Goal: Task Accomplishment & Management: Use online tool/utility

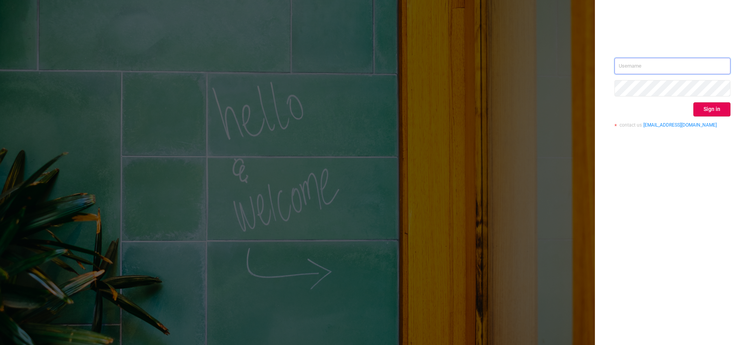
click at [637, 67] on input "text" at bounding box center [673, 66] width 116 height 16
type input "[EMAIL_ADDRESS][DOMAIN_NAME]"
click at [711, 111] on button "Sign in" at bounding box center [712, 109] width 37 height 14
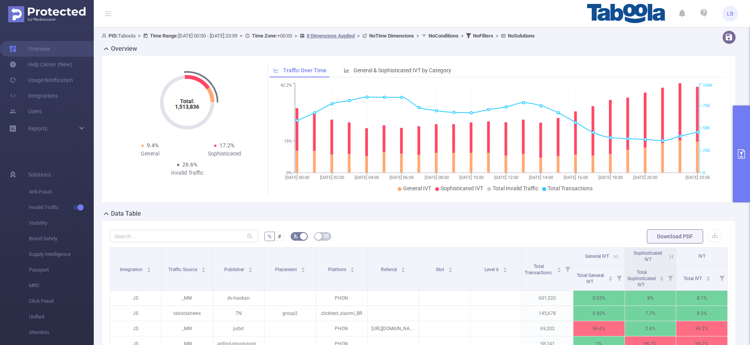
click at [737, 140] on button "primary" at bounding box center [741, 154] width 17 height 97
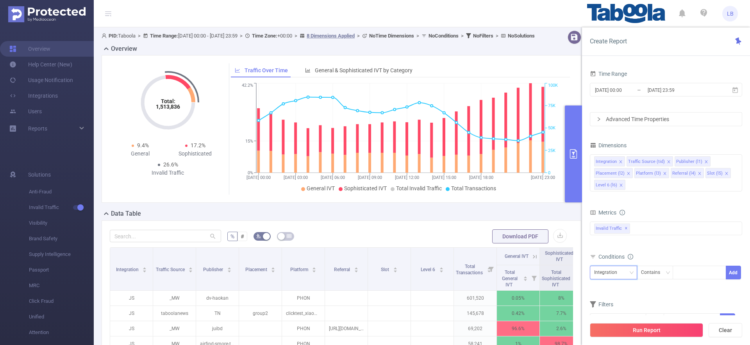
click at [613, 272] on div "Integration" at bounding box center [608, 272] width 29 height 13
click at [607, 195] on li "Publisher (l1)" at bounding box center [617, 195] width 54 height 13
click at [691, 272] on div at bounding box center [699, 272] width 45 height 13
paste input "datablocks-zohark"
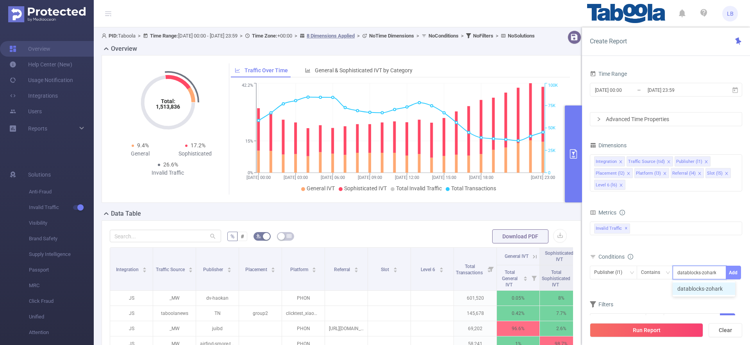
type input "datablocks-zohark"
click at [734, 270] on button "Add" at bounding box center [733, 273] width 15 height 14
click at [725, 173] on icon "icon: close" at bounding box center [727, 174] width 4 height 4
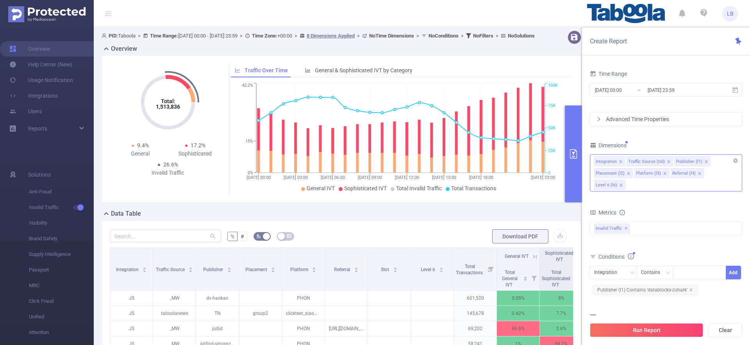
click at [698, 174] on icon "icon: close" at bounding box center [700, 174] width 4 height 4
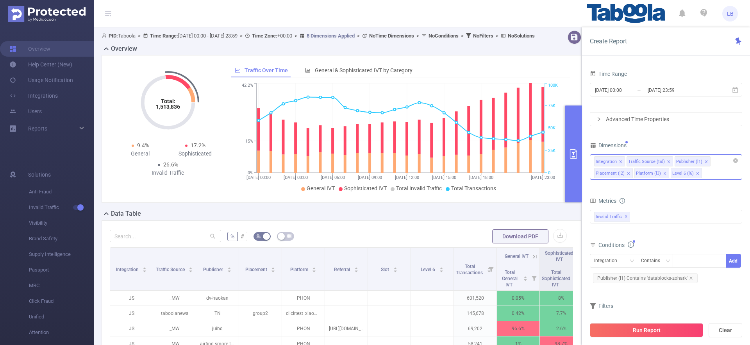
click at [663, 173] on icon "icon: close" at bounding box center [665, 174] width 4 height 4
click at [628, 173] on icon "icon: close" at bounding box center [628, 173] width 3 height 3
click at [668, 162] on icon "icon: close" at bounding box center [669, 161] width 3 height 3
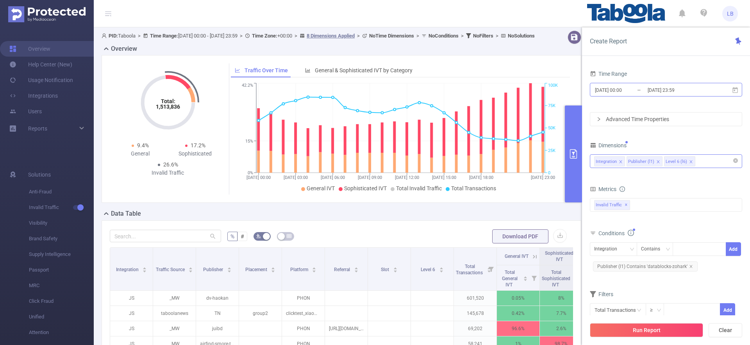
click at [604, 87] on input "[DATE] 00:00" at bounding box center [625, 90] width 63 height 11
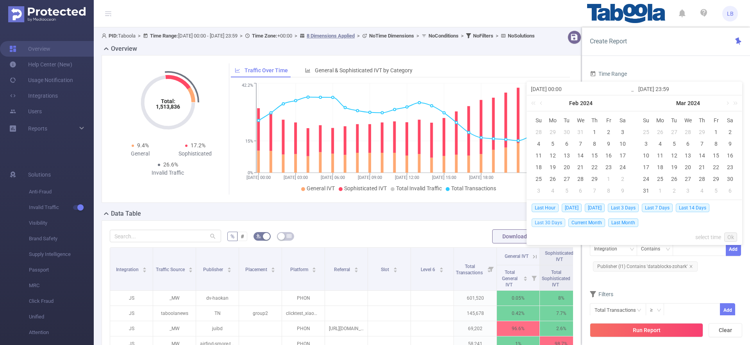
click at [549, 222] on span "Last 30 Days" at bounding box center [549, 222] width 34 height 9
type input "[DATE] 00:00"
type input "[DATE] 23:59"
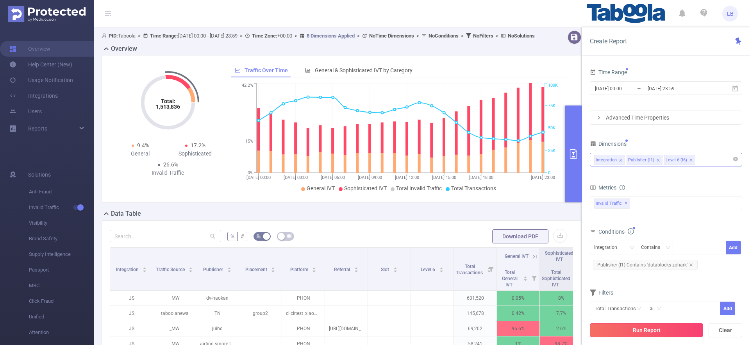
click at [668, 329] on button "Run Report" at bounding box center [646, 330] width 113 height 14
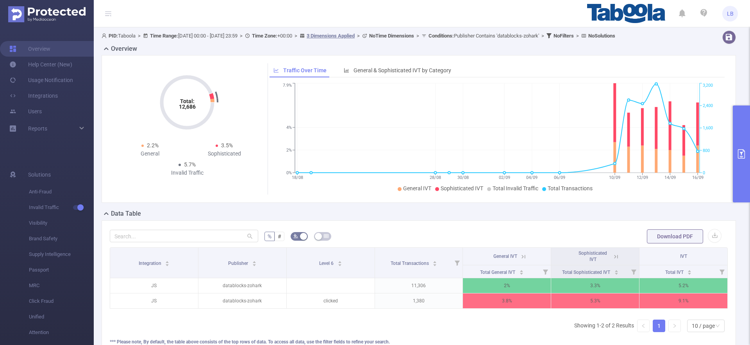
click at [737, 115] on button "primary" at bounding box center [741, 154] width 17 height 97
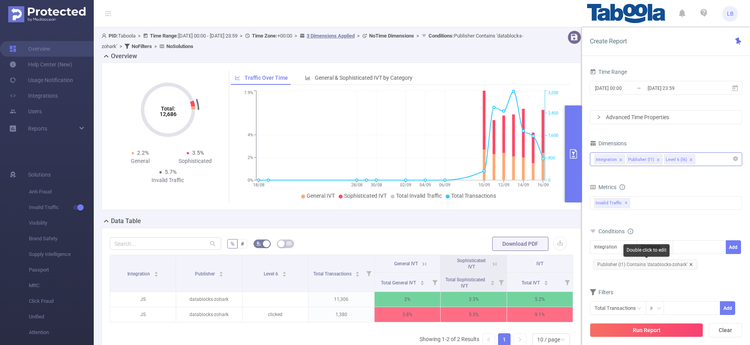
click at [691, 264] on icon "icon: close" at bounding box center [691, 265] width 4 height 4
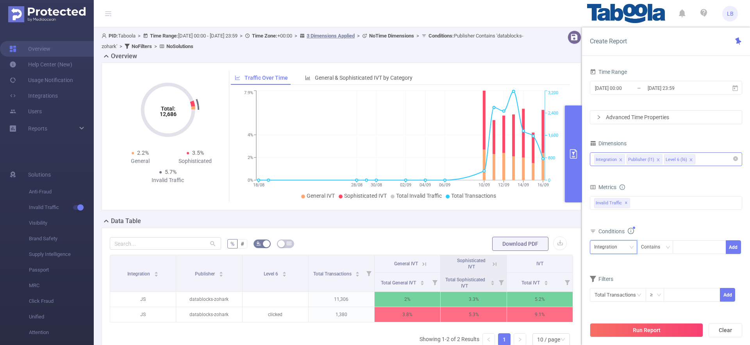
click at [627, 249] on div "Integration" at bounding box center [613, 247] width 39 height 13
click at [616, 274] on li "Publisher (l1)" at bounding box center [613, 276] width 47 height 13
click at [687, 250] on div at bounding box center [699, 247] width 45 height 13
paste input "housecoast"
type input "housecoast"
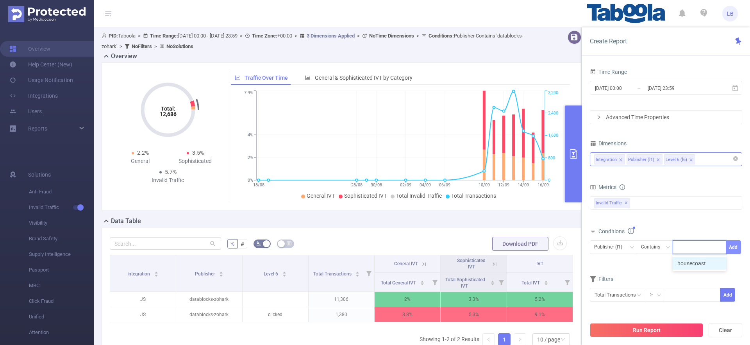
click at [730, 248] on button "Add" at bounding box center [733, 247] width 15 height 14
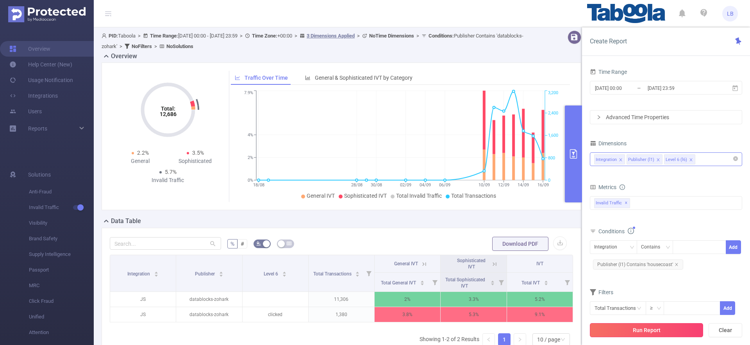
click at [668, 328] on button "Run Report" at bounding box center [646, 330] width 113 height 14
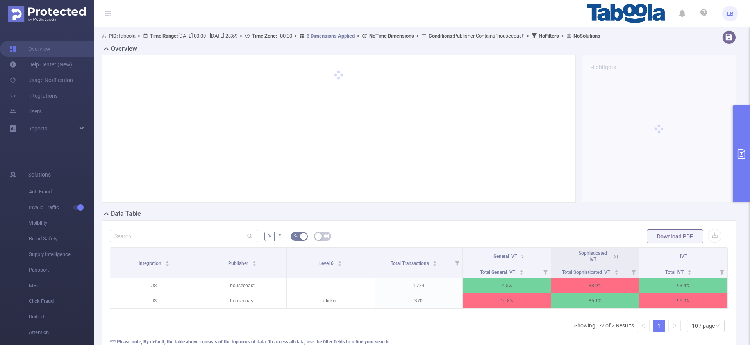
click at [616, 258] on icon at bounding box center [616, 256] width 7 height 7
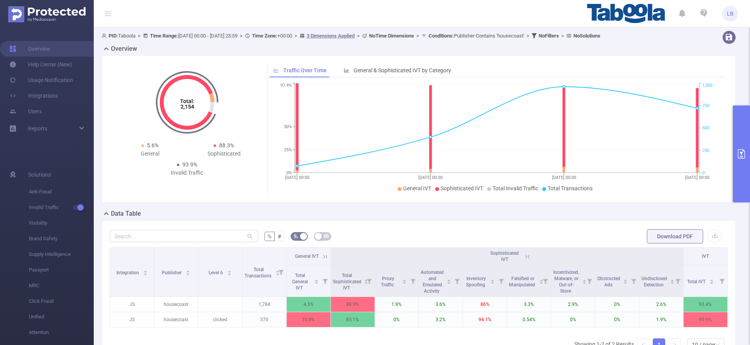
click at [743, 149] on icon "primary" at bounding box center [741, 153] width 7 height 9
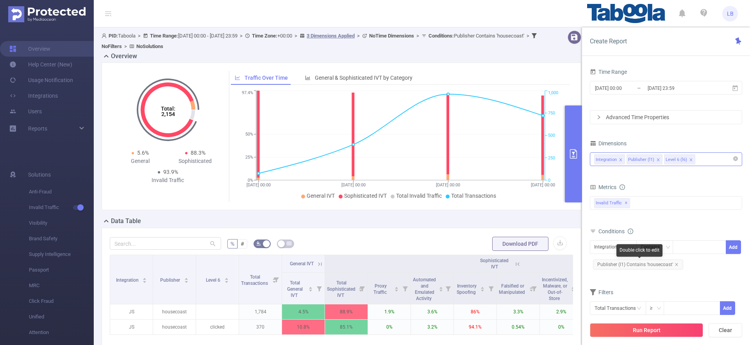
click at [673, 264] on span "Publisher (l1) Contains 'housecoast'" at bounding box center [638, 264] width 90 height 10
click at [676, 264] on icon "icon: close" at bounding box center [676, 264] width 3 height 3
click at [612, 250] on div "Integration" at bounding box center [608, 247] width 29 height 13
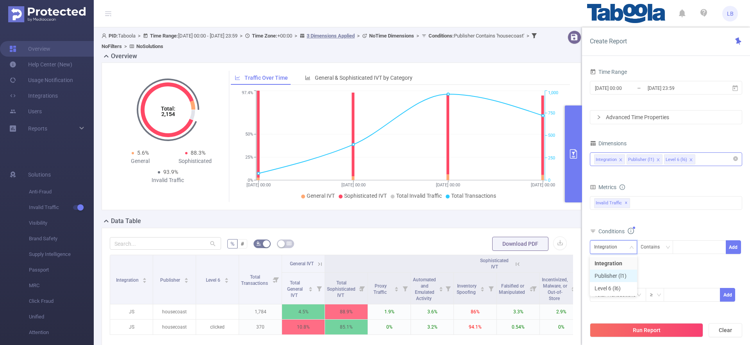
click at [619, 272] on li "Publisher (l1)" at bounding box center [613, 276] width 47 height 13
click at [690, 251] on div at bounding box center [699, 247] width 45 height 13
paste input "1300798"
type input "1300798"
click at [706, 247] on div "1300798 1300798" at bounding box center [699, 247] width 45 height 13
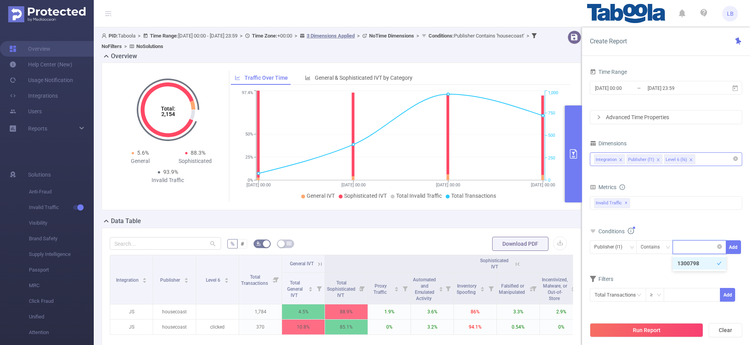
click at [706, 247] on div "1300798" at bounding box center [699, 247] width 45 height 13
click at [706, 247] on li "1300798" at bounding box center [693, 247] width 32 height 10
click at [704, 247] on icon "icon: close" at bounding box center [705, 248] width 4 height 4
paste input "myfox-myfoxmilwaukee"
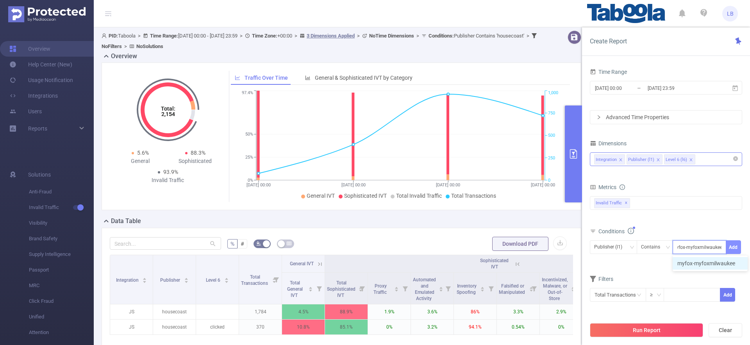
type input "myfox-myfoxmilwaukee"
click at [731, 248] on button "Add" at bounding box center [733, 247] width 15 height 14
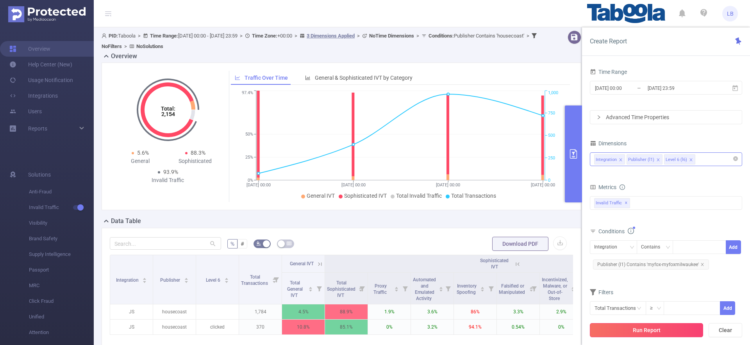
click at [650, 329] on button "Run Report" at bounding box center [646, 330] width 113 height 14
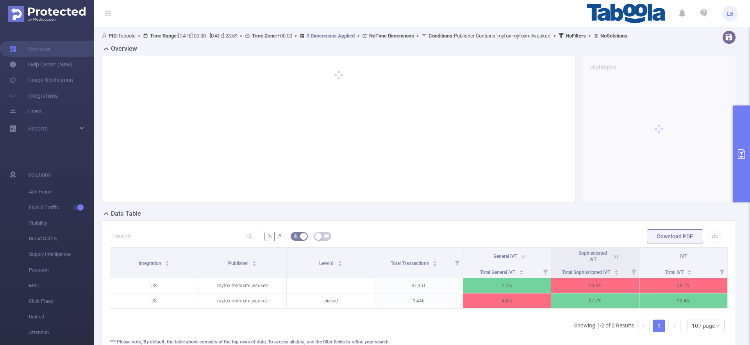
click at [614, 260] on icon at bounding box center [616, 256] width 7 height 7
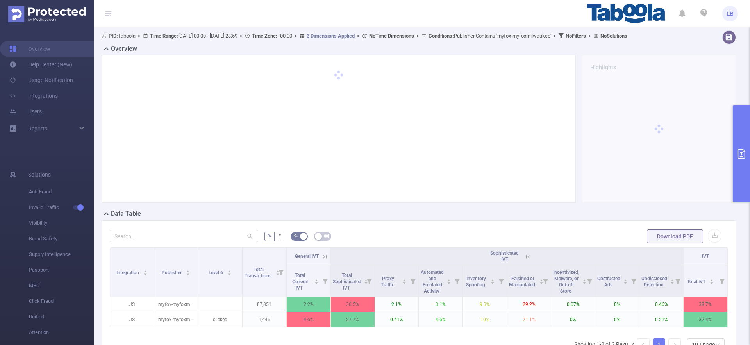
click at [740, 168] on button "primary" at bounding box center [741, 154] width 17 height 97
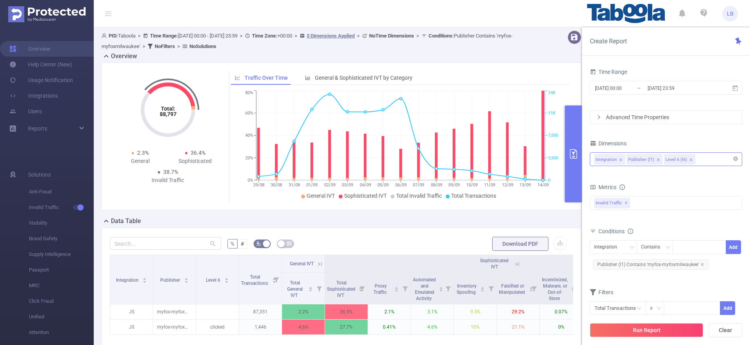
click at [703, 161] on div "Integration Publisher (l1) Level 6 (l6)" at bounding box center [666, 159] width 144 height 13
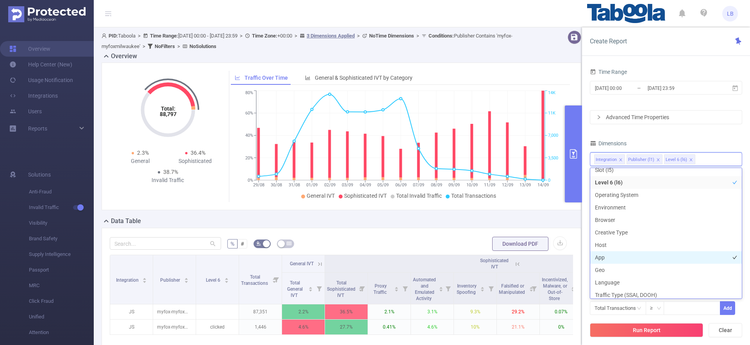
scroll to position [82, 0]
click at [618, 263] on li "Geo" at bounding box center [667, 269] width 152 height 13
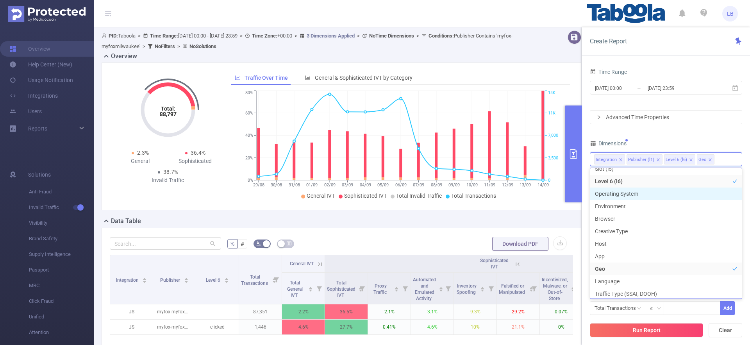
scroll to position [77, 0]
click at [698, 138] on div "Dimensions" at bounding box center [666, 144] width 152 height 13
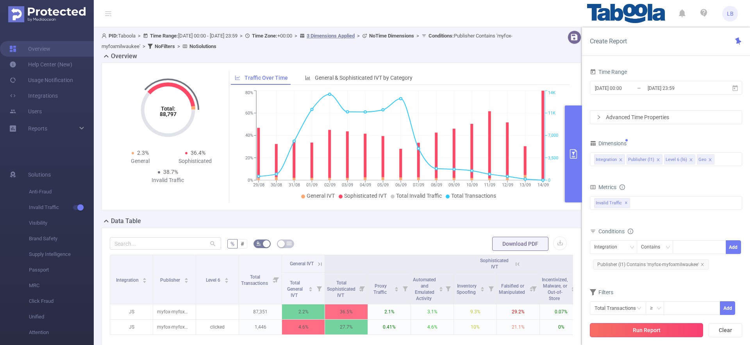
click at [676, 326] on button "Run Report" at bounding box center [646, 330] width 113 height 14
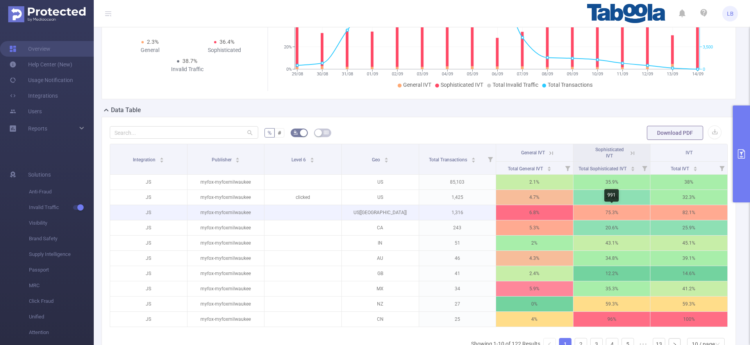
scroll to position [102, 0]
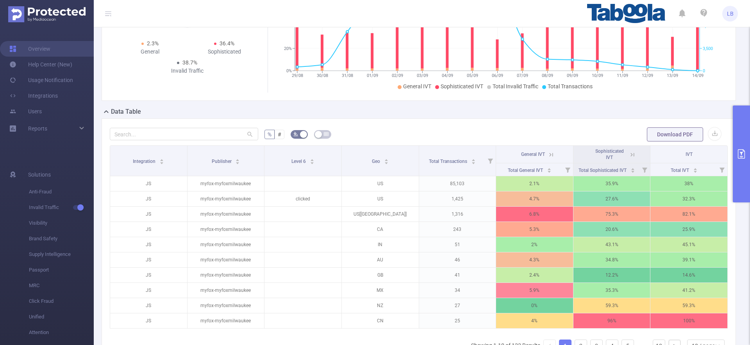
click at [747, 169] on button "primary" at bounding box center [741, 154] width 17 height 97
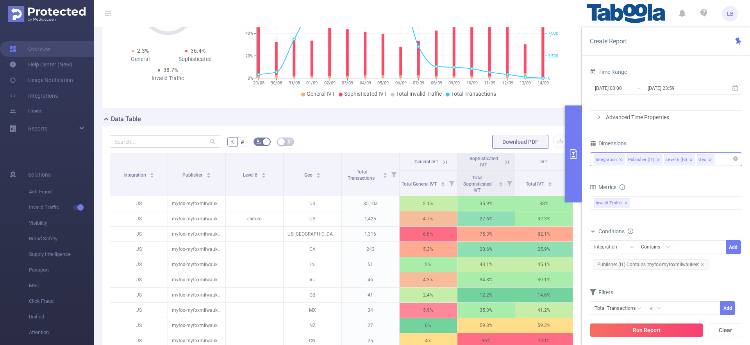
click at [709, 158] on icon "icon: close" at bounding box center [711, 160] width 4 height 4
click at [675, 327] on button "Run Report" at bounding box center [646, 330] width 113 height 14
